Goal: Check status: Check status

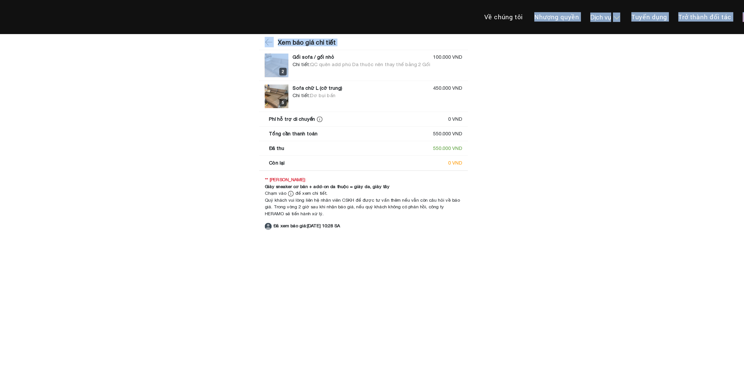
drag, startPoint x: 297, startPoint y: 24, endPoint x: 310, endPoint y: 40, distance: 20.8
click at [310, 40] on div "Toggle Về chúng tôi Nhượng quyền thương hiệu Nhượng quyền Dịch vụ Dịch vụ Giặt …" at bounding box center [372, 84] width 744 height 169
click at [310, 40] on img at bounding box center [307, 47] width 17 height 17
